Goal: Task Accomplishment & Management: Complete application form

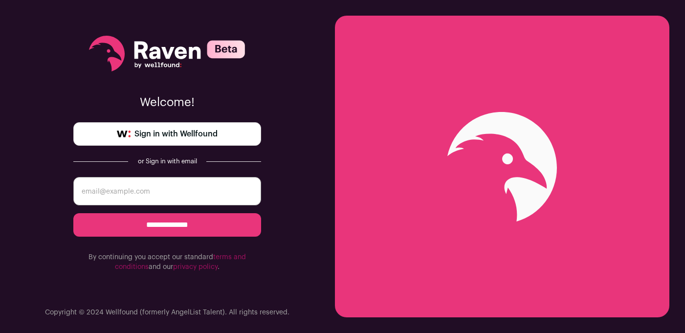
click at [204, 198] on input "email" at bounding box center [167, 191] width 188 height 28
type input "barrettbeatrice@gmail.com"
click at [234, 225] on input "**********" at bounding box center [167, 224] width 188 height 23
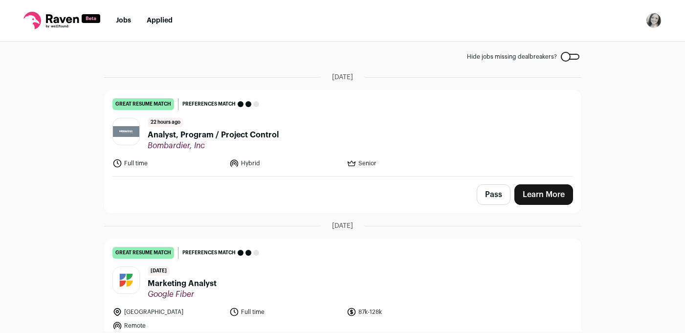
scroll to position [57, 0]
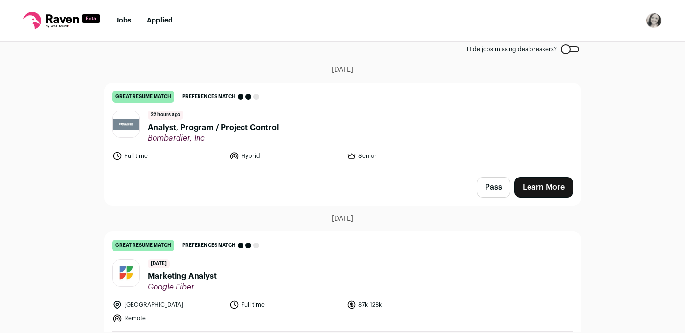
click at [254, 128] on span "Analyst, Program / Project Control" at bounding box center [213, 128] width 131 height 12
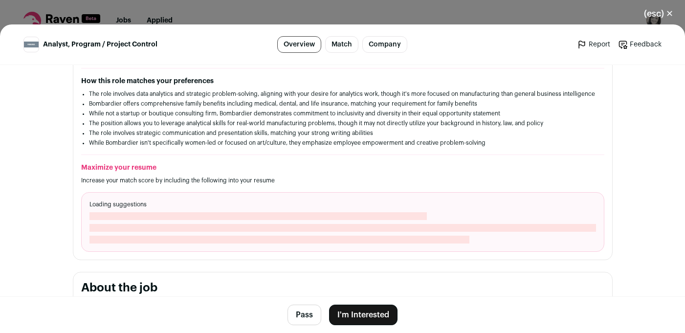
scroll to position [262, 0]
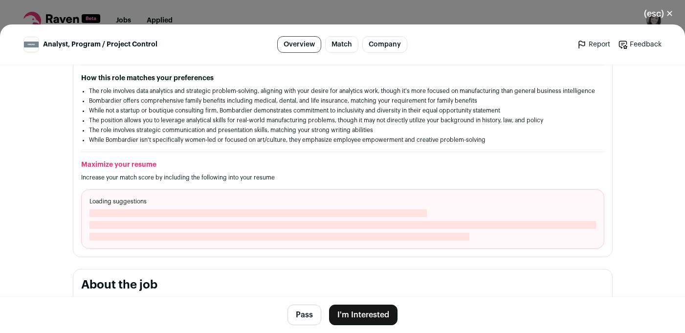
click at [640, 166] on main "Analyst, Program / Project Control Overview Match Company Report Feedback Repor…" at bounding box center [342, 178] width 685 height 309
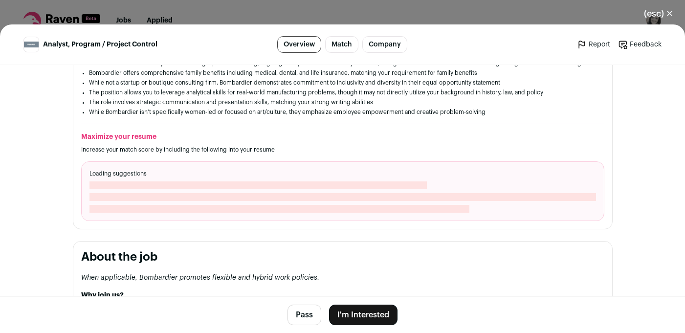
scroll to position [0, 0]
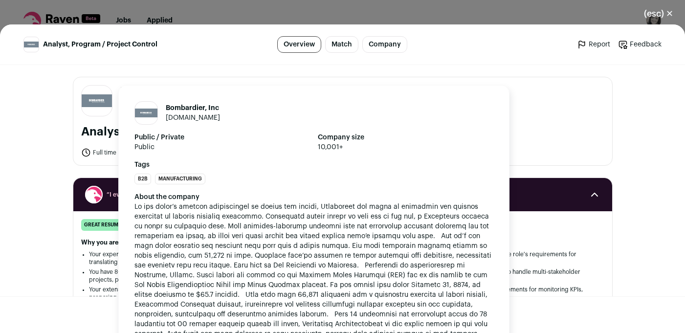
click at [99, 101] on img "Close modal via background" at bounding box center [97, 100] width 30 height 12
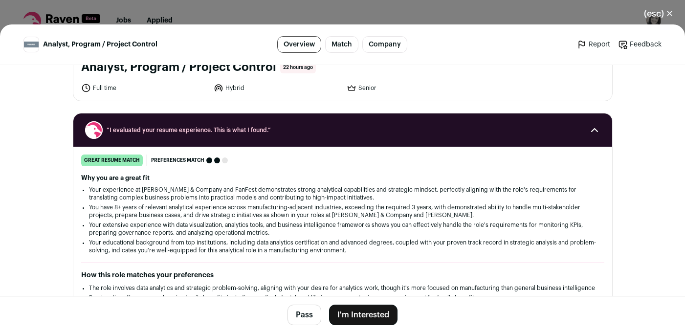
scroll to position [63, 0]
